Goal: Navigation & Orientation: Find specific page/section

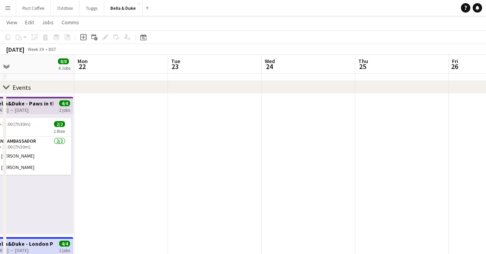
scroll to position [0, 214]
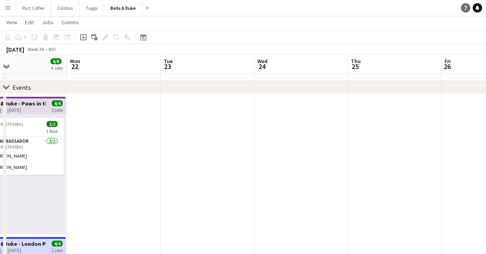
click at [465, 8] on icon "Help" at bounding box center [465, 7] width 5 height 5
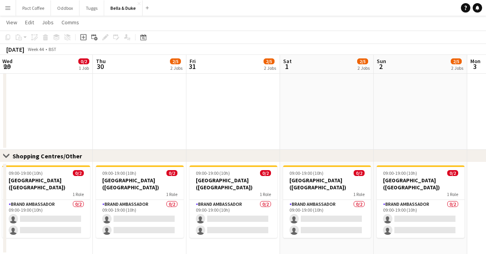
scroll to position [538, 0]
click at [4, 10] on button "Menu" at bounding box center [8, 8] width 16 height 16
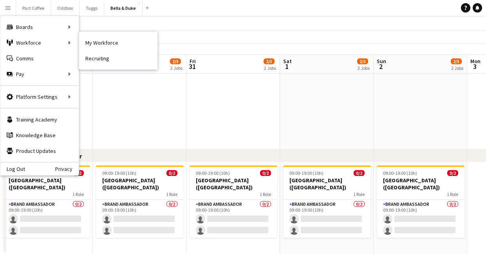
click at [99, 34] on nav "My Workforce Recruiting" at bounding box center [118, 51] width 78 height 38
click at [104, 46] on link "My Workforce" at bounding box center [118, 43] width 78 height 16
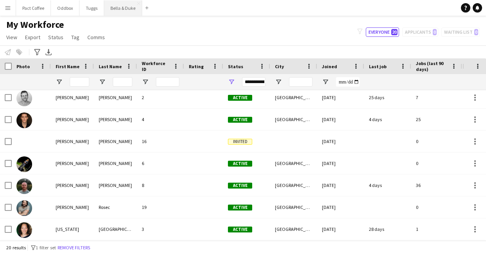
click at [124, 13] on button "Bella & Duke Close" at bounding box center [123, 7] width 38 height 15
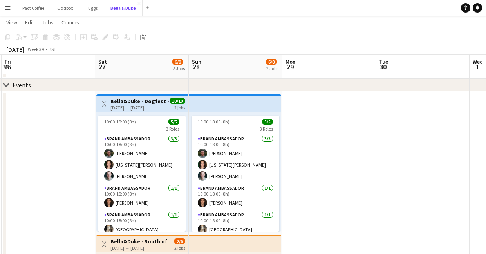
scroll to position [0, 277]
